Goal: Task Accomplishment & Management: Use online tool/utility

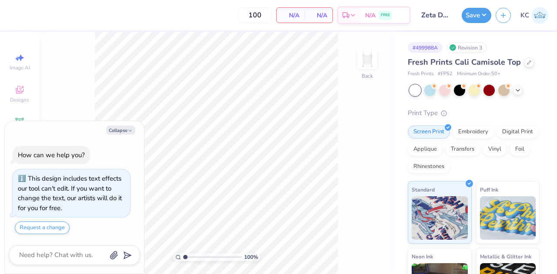
scroll to position [34, 0]
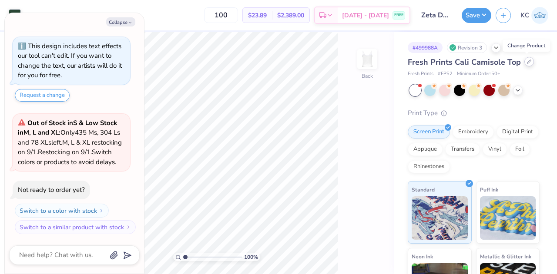
click at [527, 64] on div at bounding box center [529, 62] width 10 height 10
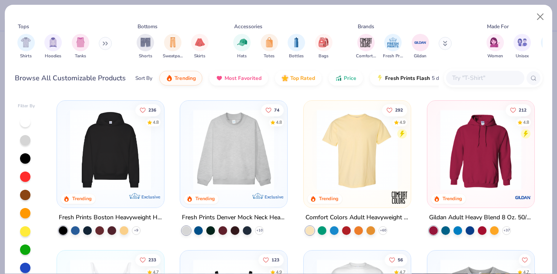
type textarea "x"
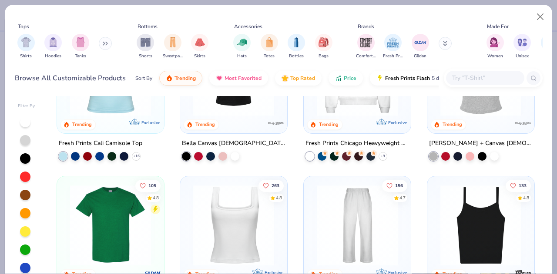
scroll to position [322, 0]
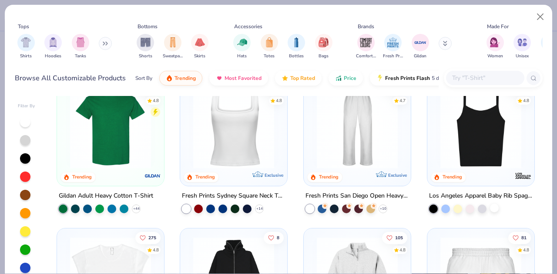
click at [491, 206] on div at bounding box center [494, 207] width 9 height 9
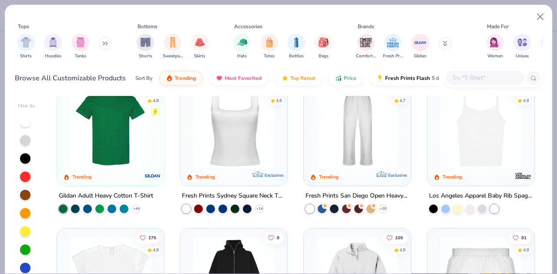
click at [494, 150] on img at bounding box center [481, 127] width 90 height 81
